Goal: Task Accomplishment & Management: Manage account settings

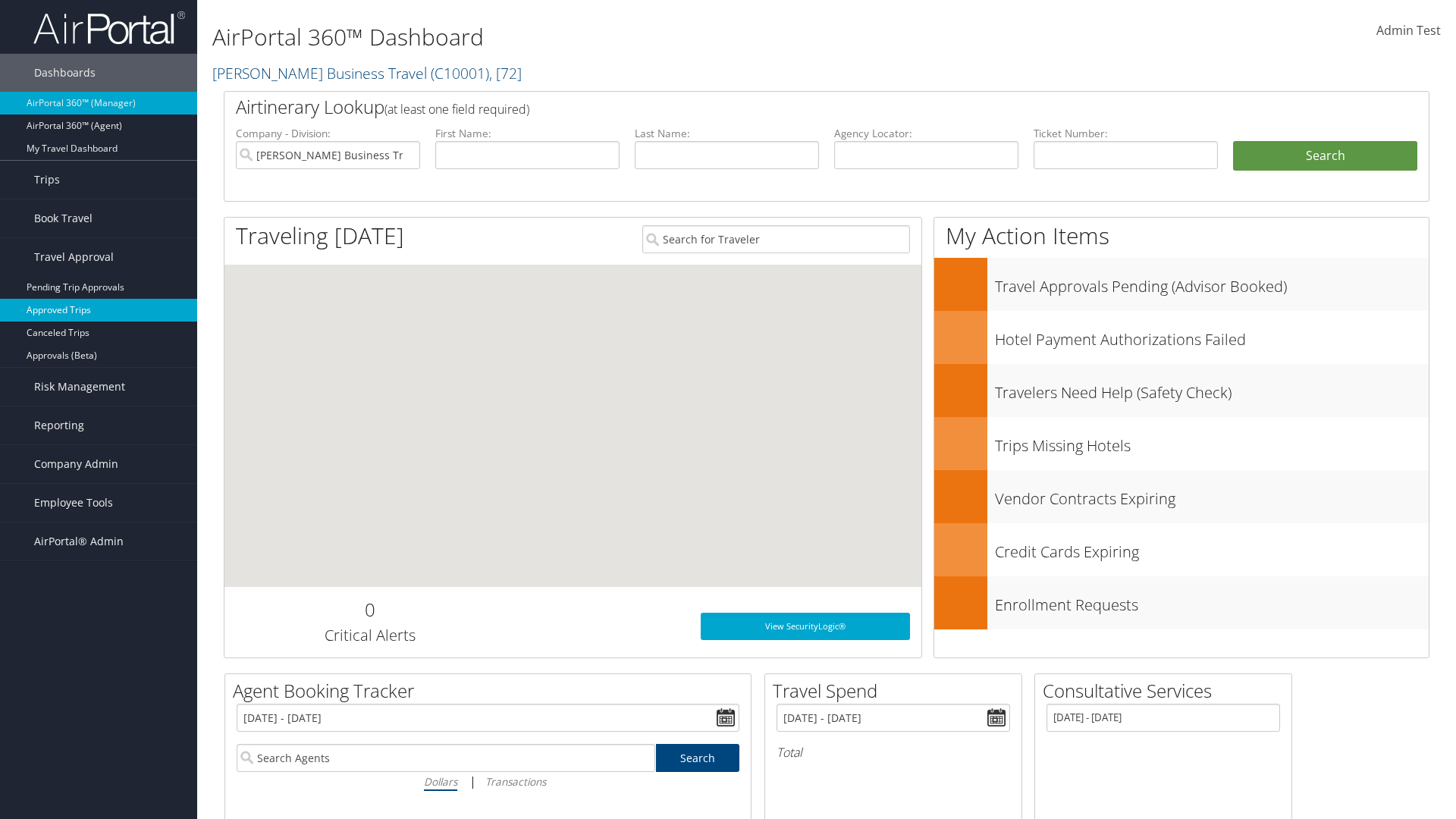
click at [99, 310] on link "Approved Trips" at bounding box center [99, 310] width 197 height 23
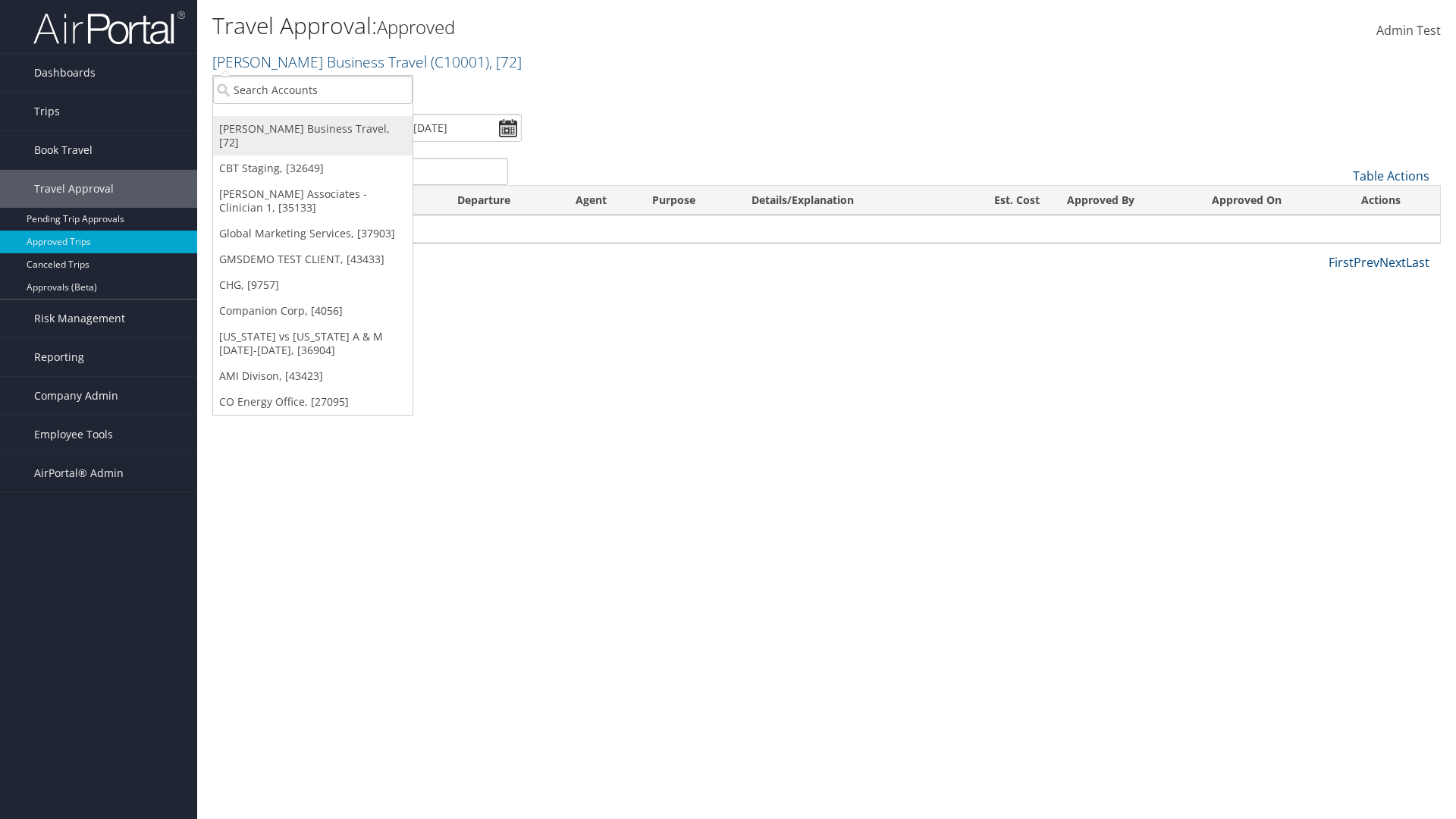
click at [313, 129] on link "[PERSON_NAME] Business Travel, [72]" at bounding box center [313, 136] width 199 height 40
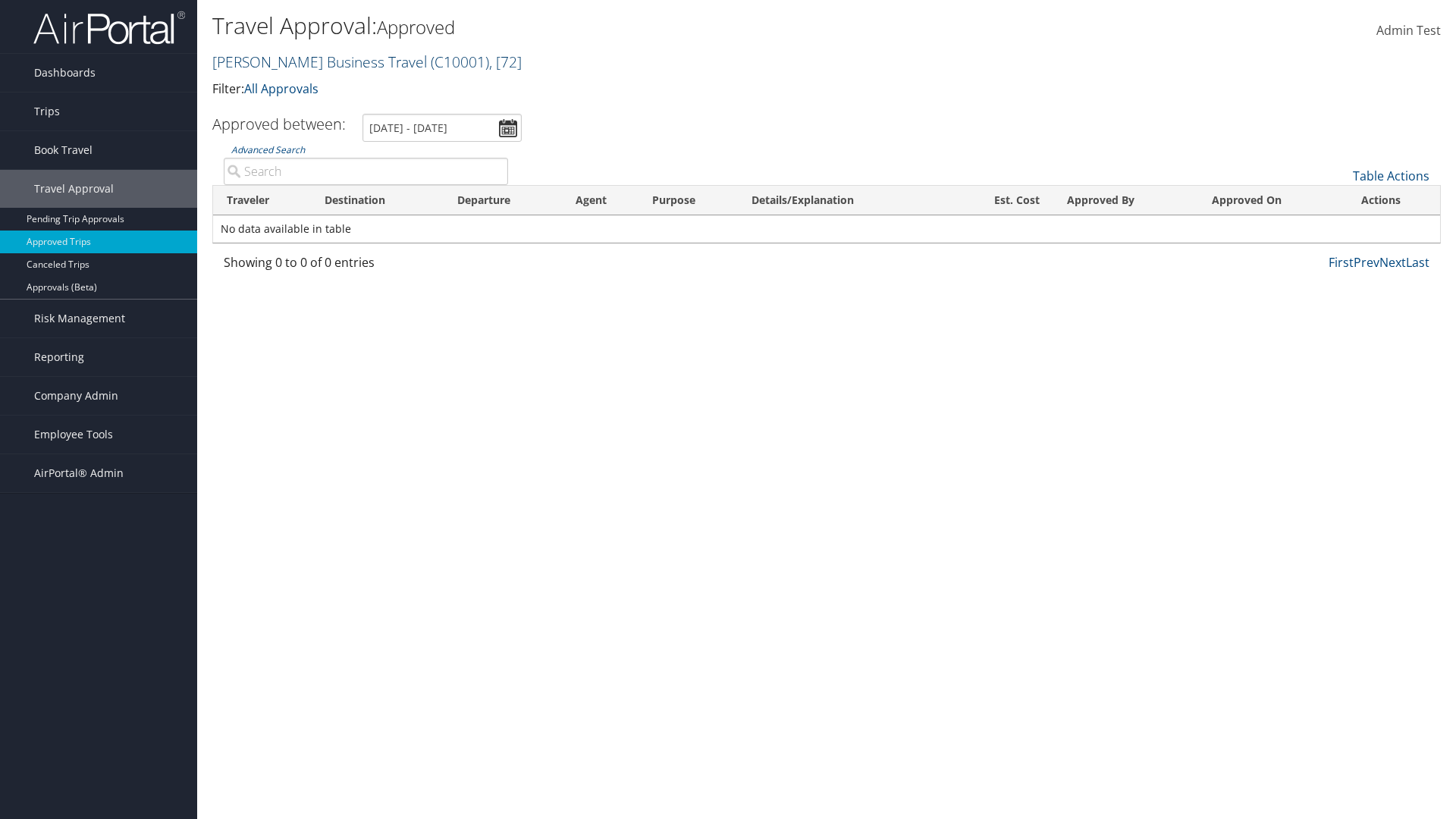
click at [313, 62] on link "Christopherson Business Travel ( C10001 ) , [ 72 ]" at bounding box center [366, 62] width 309 height 21
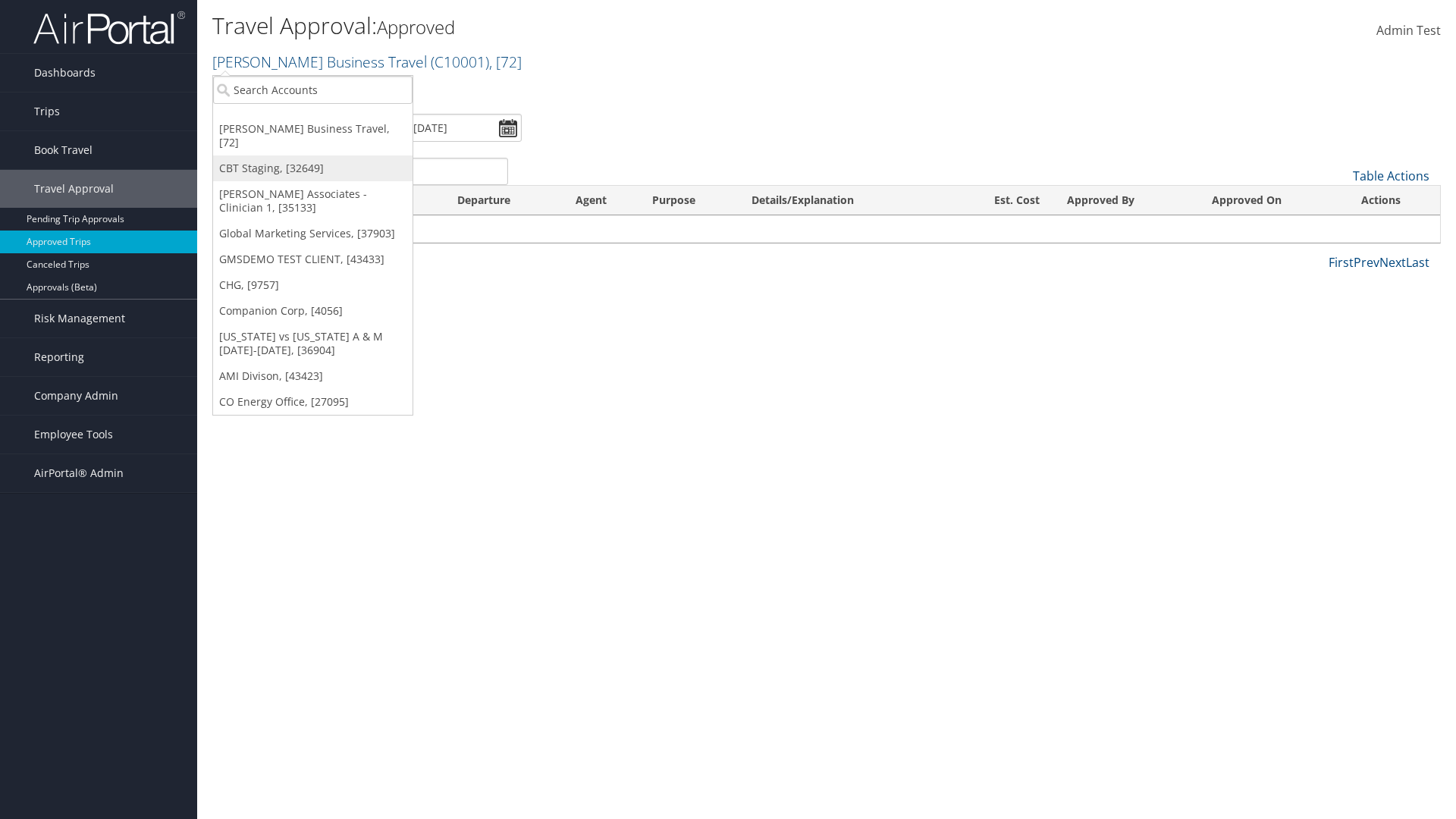
click at [313, 155] on link "CBT Staging, [32649]" at bounding box center [313, 168] width 199 height 26
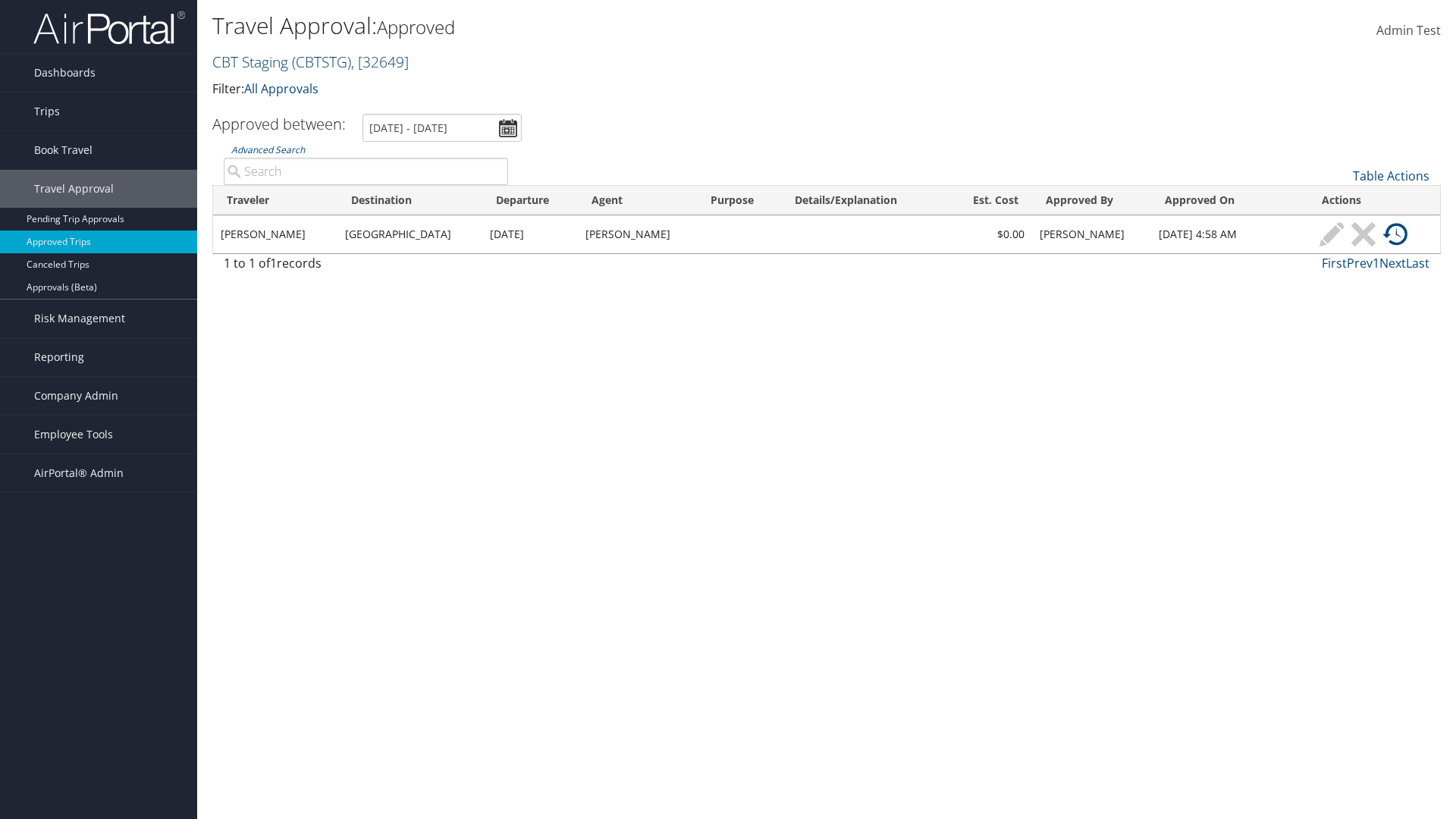
click at [250, 62] on link "CBT Staging ( CBTSTG ) , [ 32649 ]" at bounding box center [310, 62] width 197 height 21
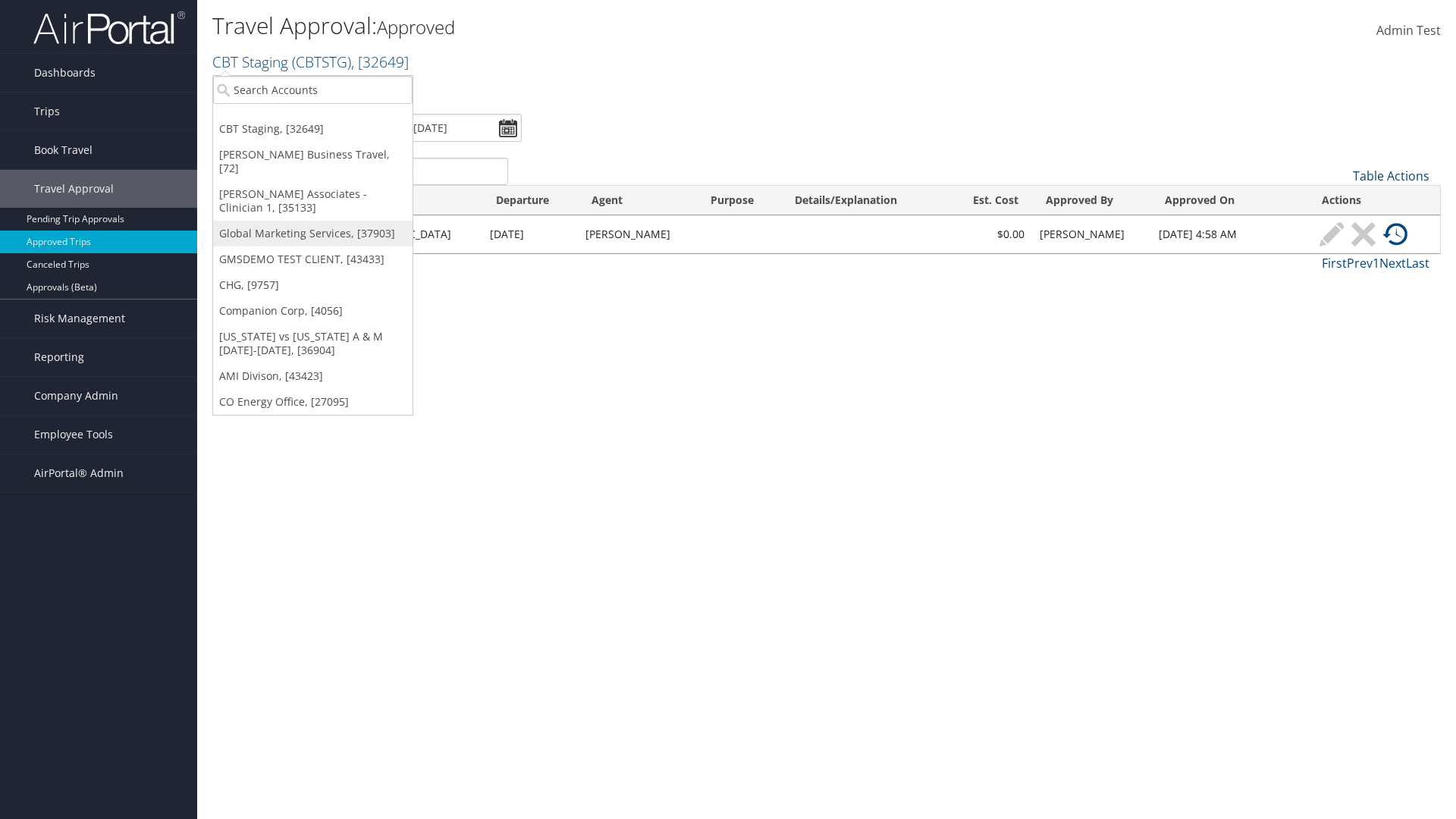
click at [313, 221] on link "Global Marketing Services, [37903]" at bounding box center [313, 234] width 199 height 26
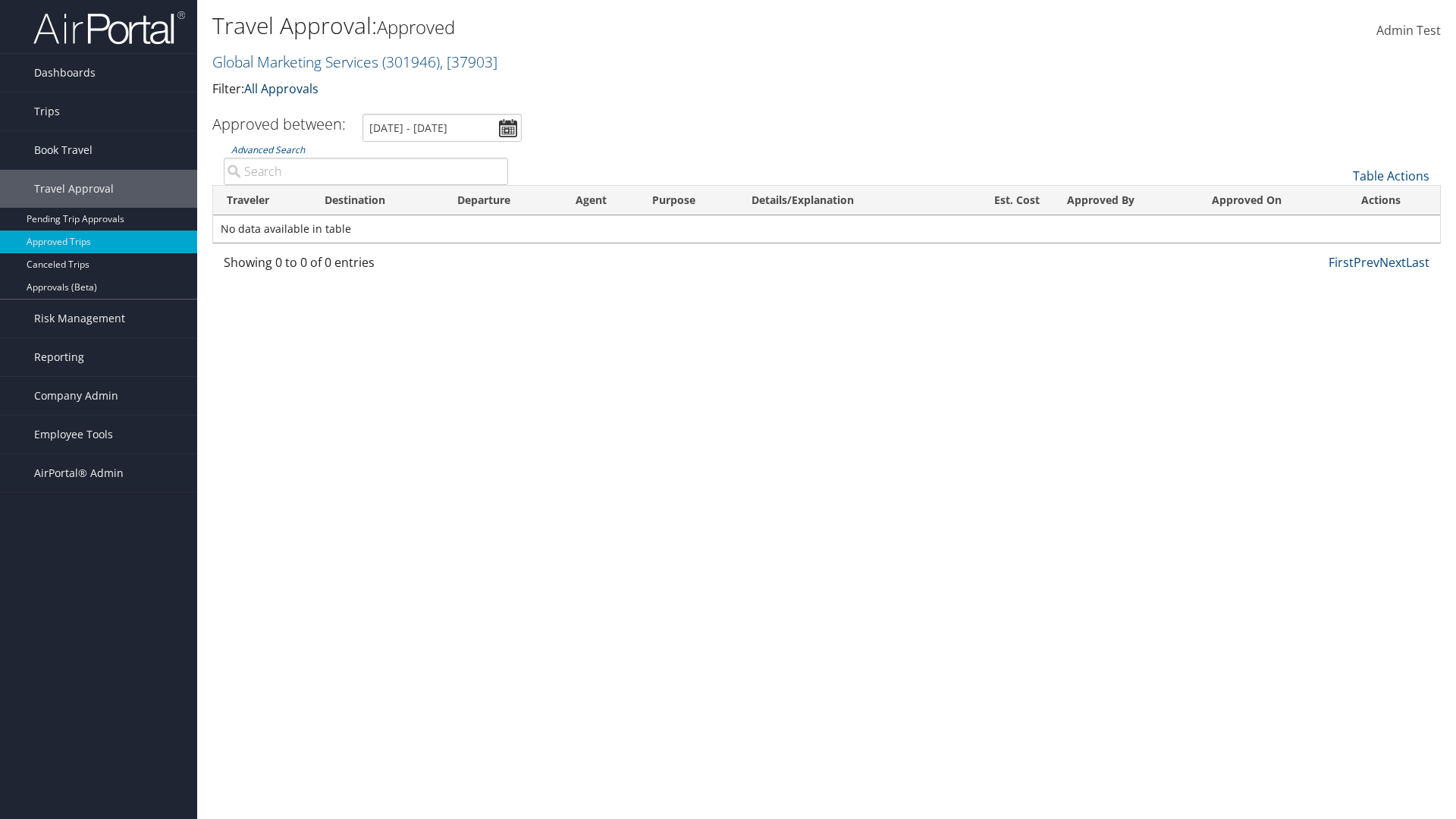
click at [284, 88] on link "All Approvals" at bounding box center [281, 88] width 74 height 16
click at [347, 112] on link "My Approvals" at bounding box center [347, 113] width 199 height 26
click at [262, 200] on th "Traveler" at bounding box center [262, 200] width 98 height 29
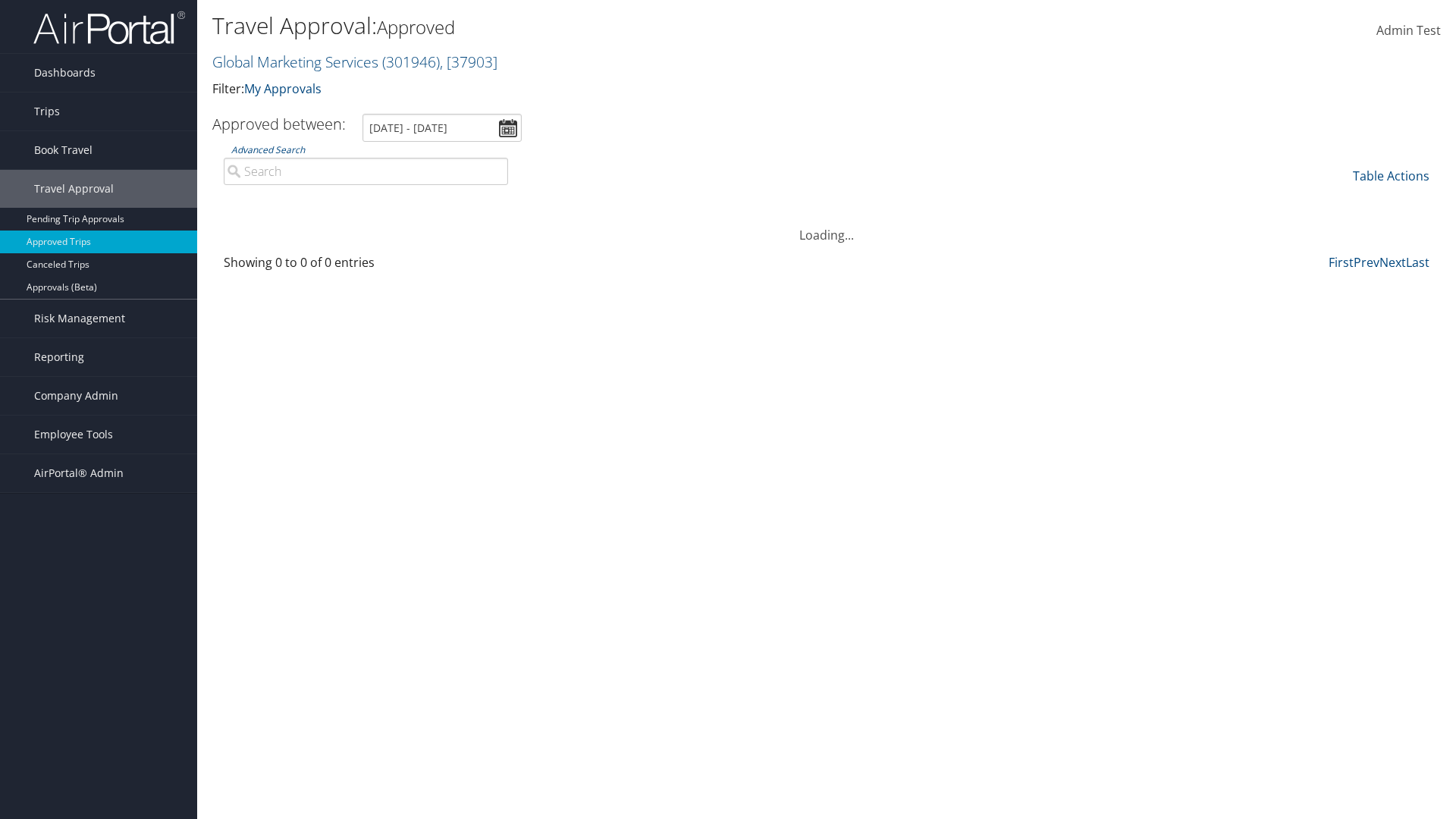
click at [377, 200] on th "Destination" at bounding box center [377, 200] width 133 height 29
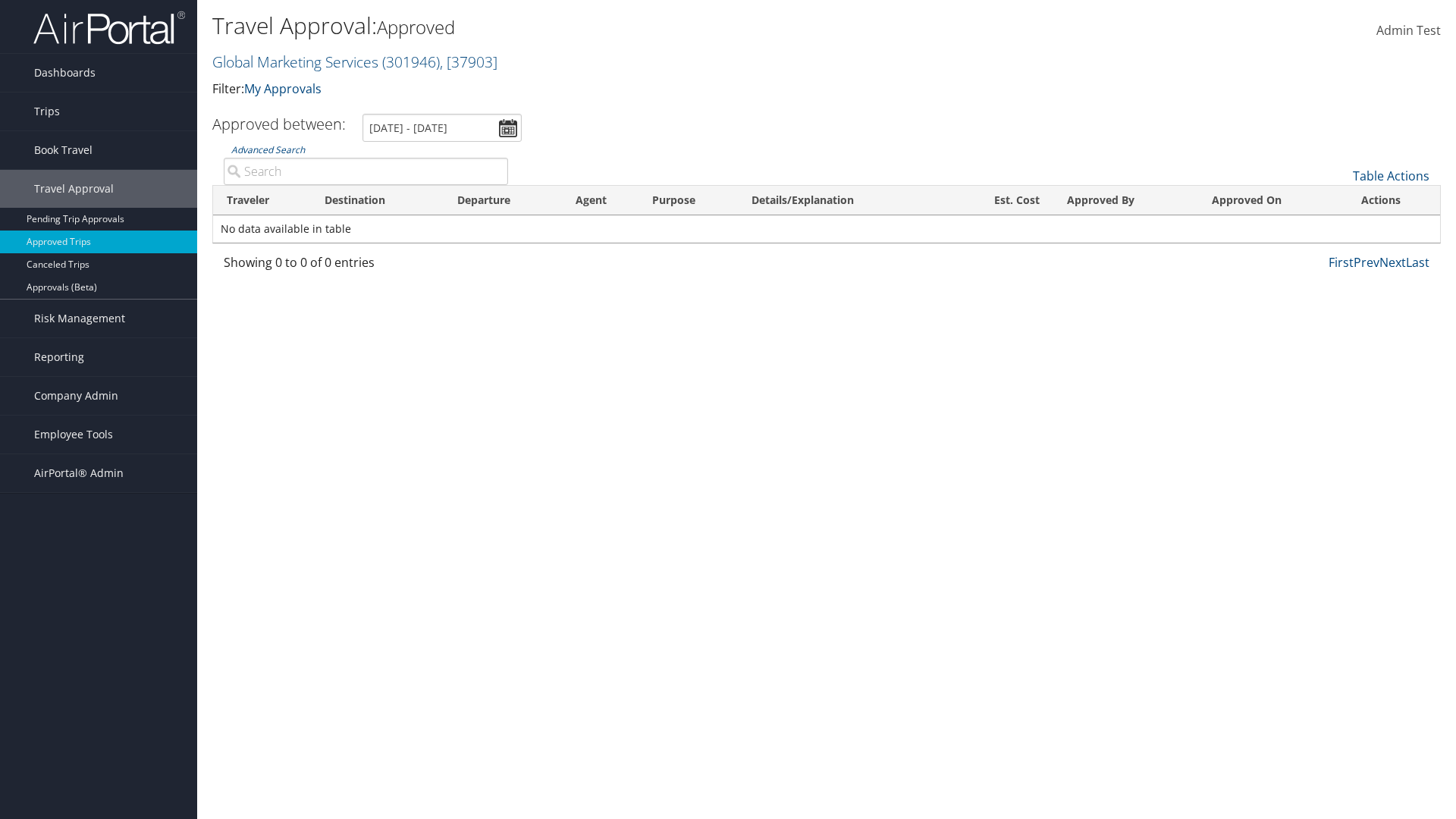
click at [377, 200] on th "Destination" at bounding box center [377, 200] width 133 height 29
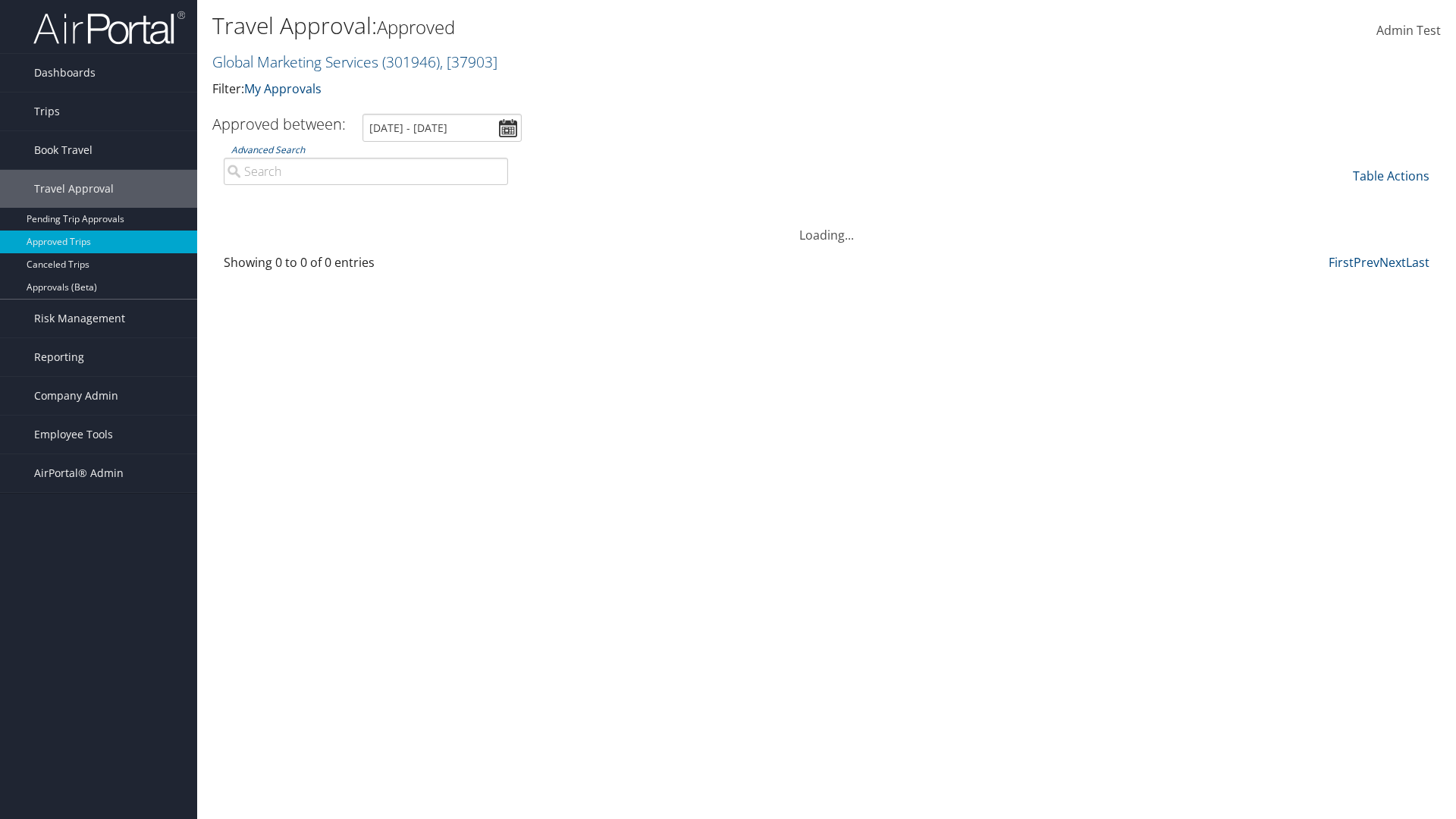
click at [502, 200] on th "Departure" at bounding box center [502, 200] width 119 height 29
click at [1001, 200] on th "Est. Cost" at bounding box center [1001, 200] width 104 height 29
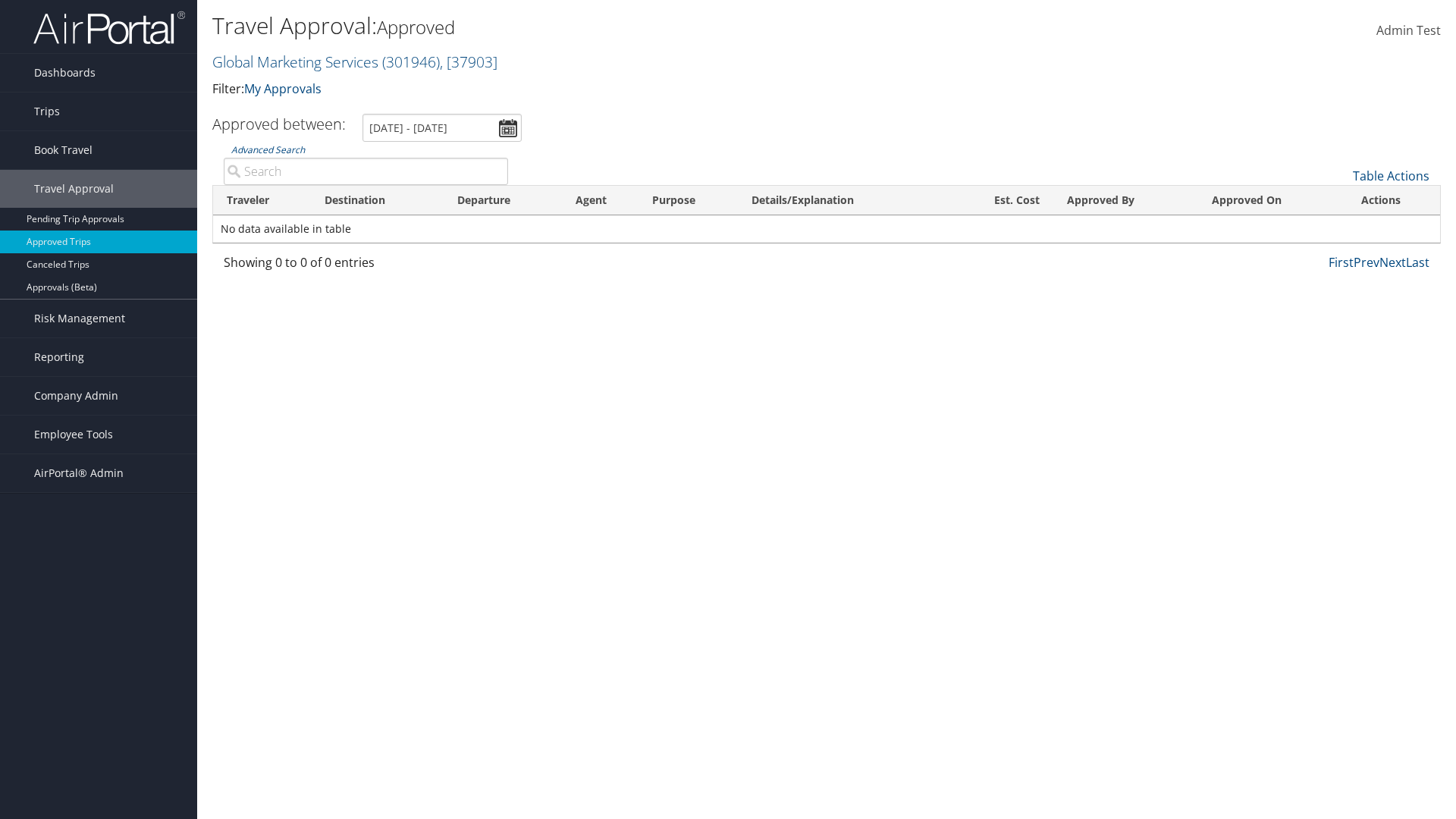
click at [1001, 200] on th "Est. Cost" at bounding box center [1001, 200] width 104 height 29
click at [1125, 200] on th "Approved By" at bounding box center [1126, 200] width 146 height 29
click at [1272, 200] on th "Approved On" at bounding box center [1272, 200] width 149 height 29
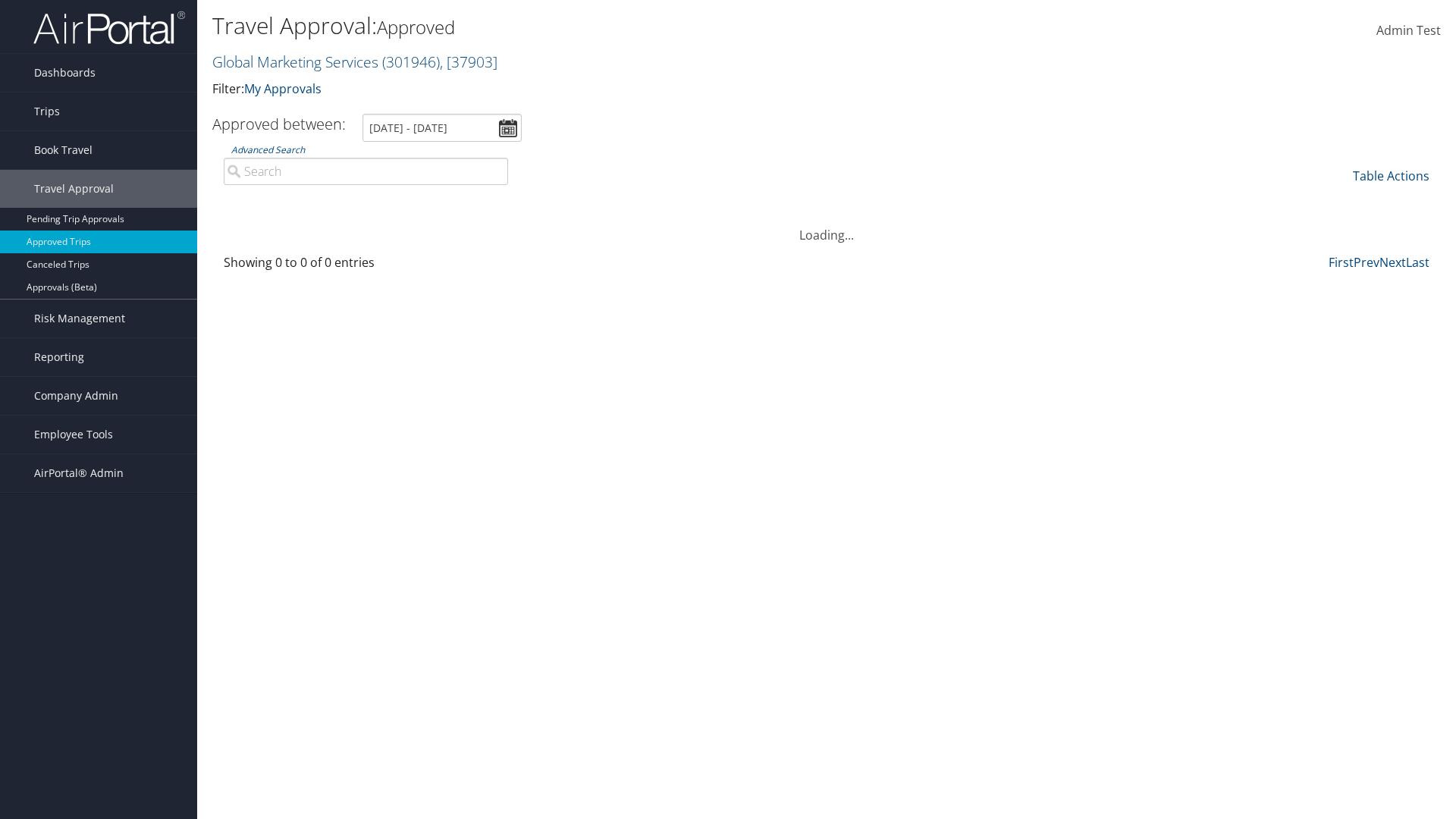
click at [1272, 200] on th "Approved On" at bounding box center [1272, 200] width 149 height 29
click at [1390, 176] on link "Table Actions" at bounding box center [1391, 175] width 76 height 16
click at [1340, 251] on link "Page Length" at bounding box center [1340, 251] width 199 height 26
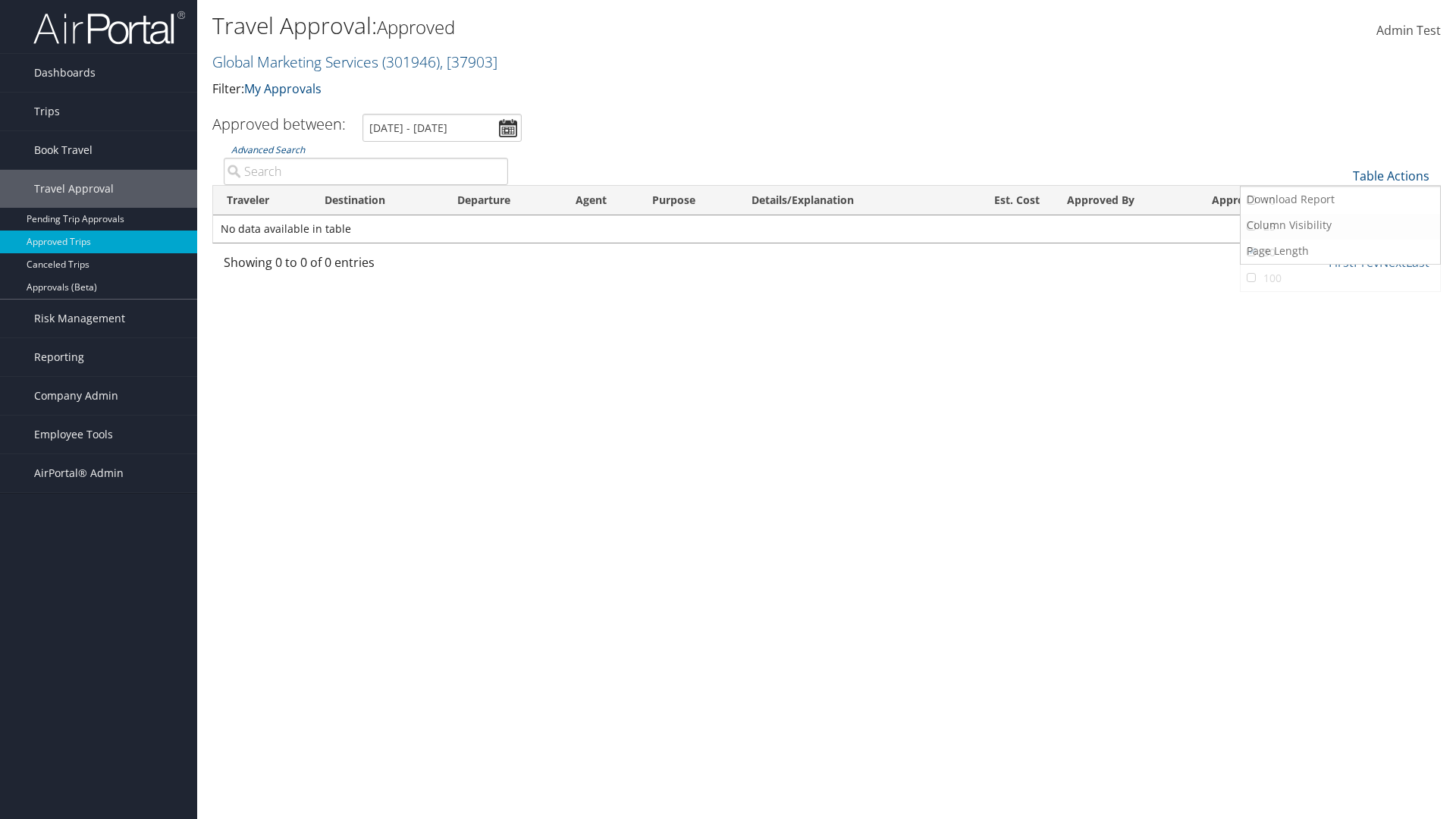
click at [1340, 227] on link "25" at bounding box center [1340, 227] width 199 height 26
click at [1390, 176] on link "Table Actions" at bounding box center [1391, 175] width 76 height 16
click at [1340, 251] on link "Page Length" at bounding box center [1340, 251] width 199 height 26
click at [1340, 253] on link "50" at bounding box center [1340, 253] width 199 height 26
